Goal: Information Seeking & Learning: Learn about a topic

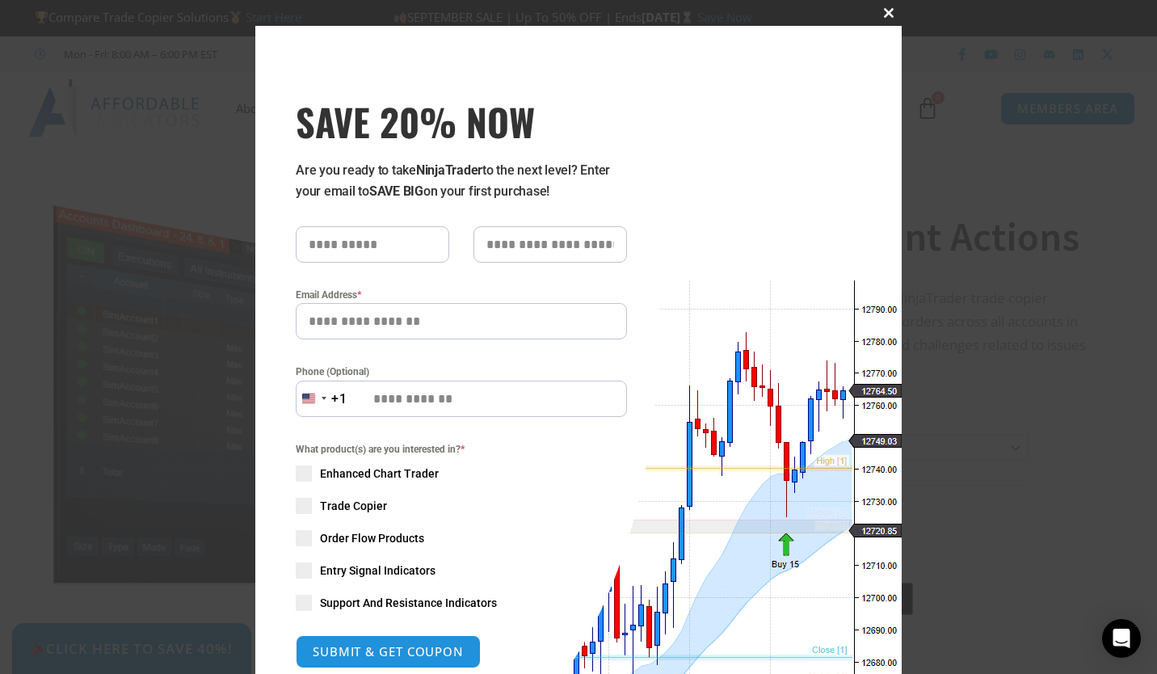
click at [889, 6] on button "Close this module" at bounding box center [889, 13] width 26 height 26
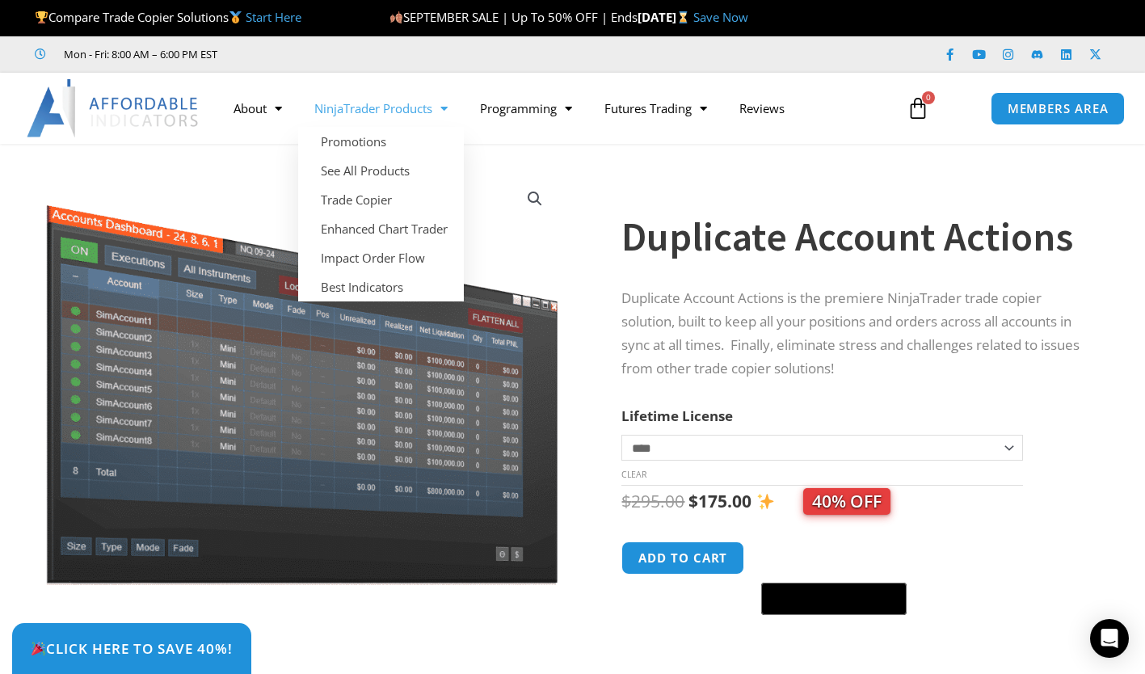
click at [439, 99] on span "Menu" at bounding box center [439, 109] width 15 height 28
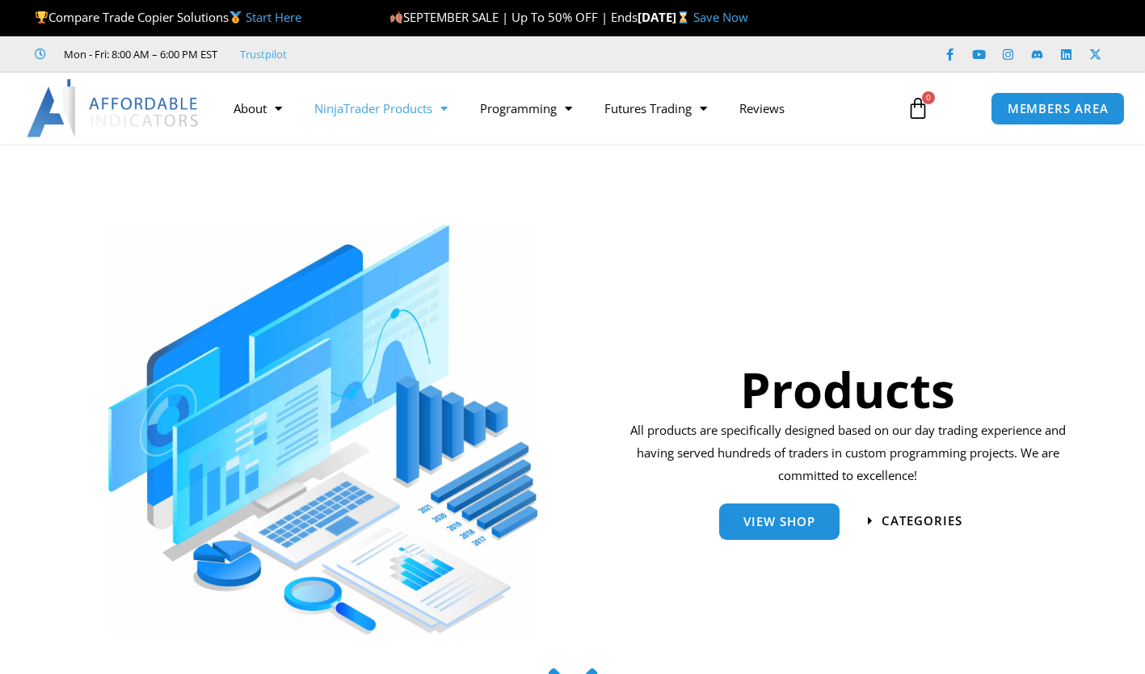
click at [443, 117] on span "Menu" at bounding box center [439, 109] width 15 height 28
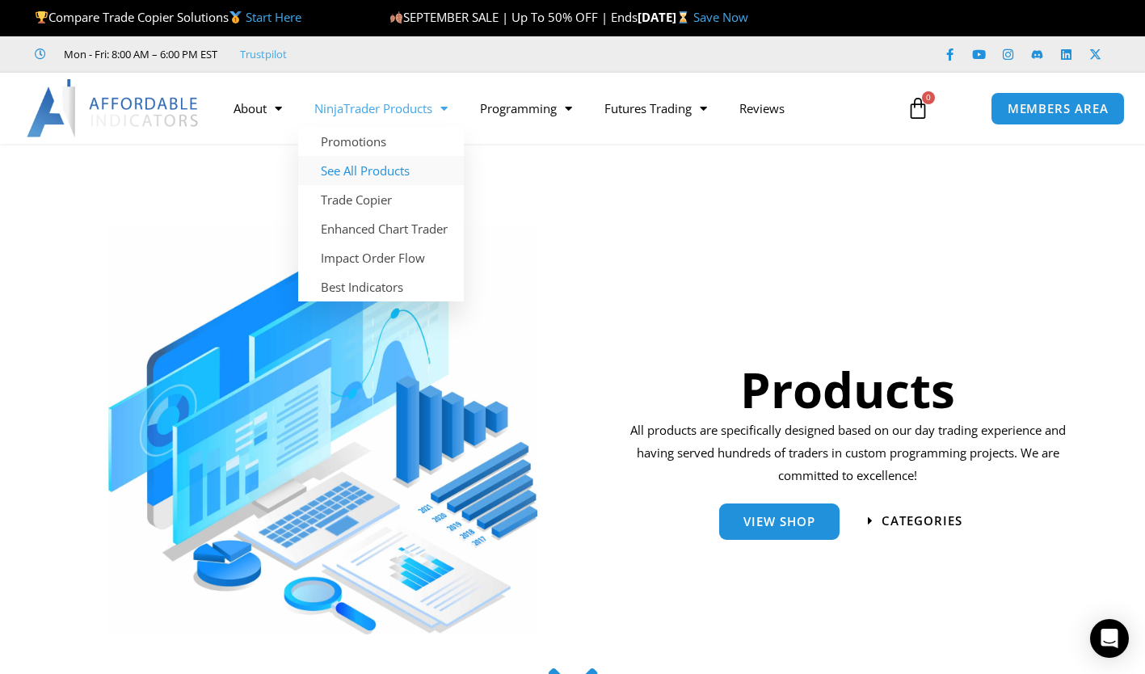
click at [420, 167] on link "See All Products" at bounding box center [381, 170] width 166 height 29
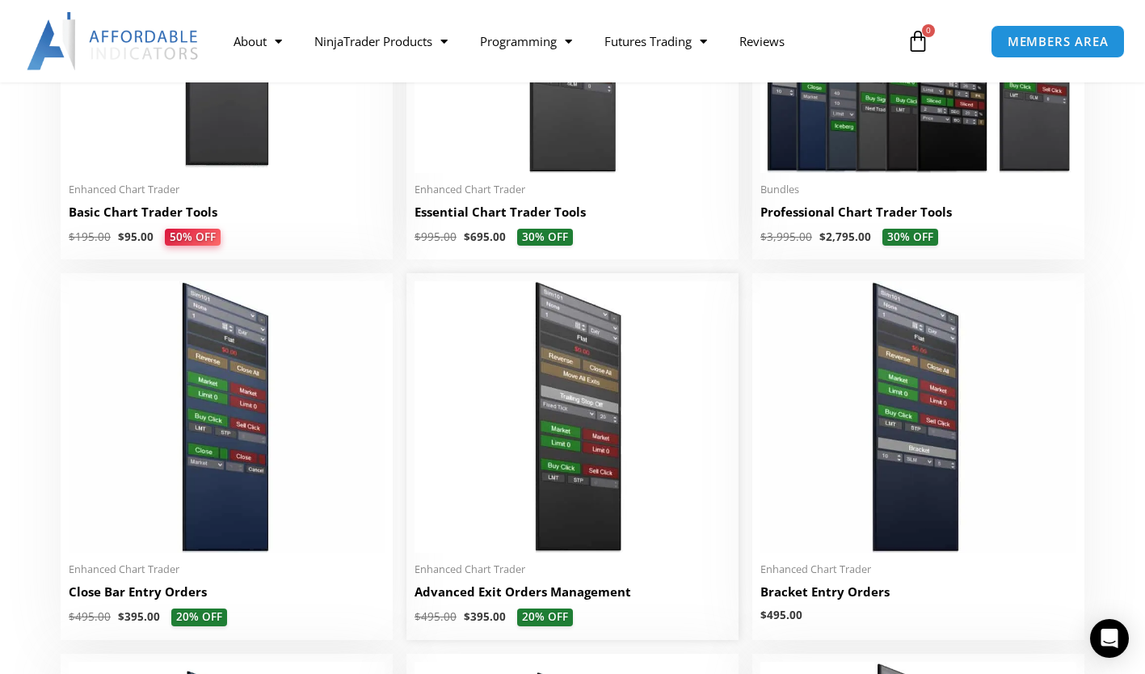
scroll to position [910, 0]
